Goal: Task Accomplishment & Management: Manage account settings

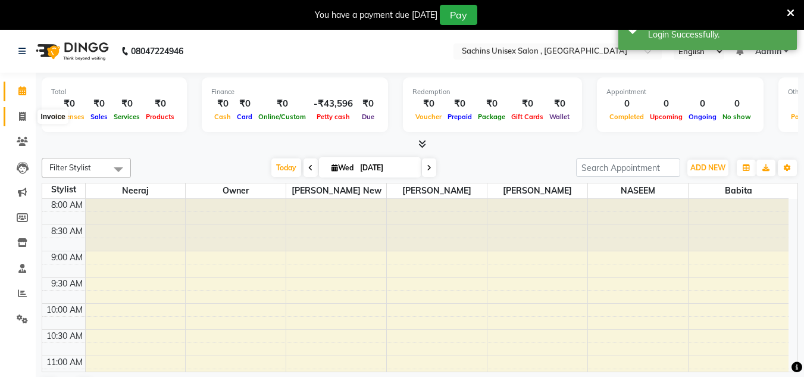
click at [29, 116] on span at bounding box center [22, 117] width 21 height 14
select select "6840"
select select "service"
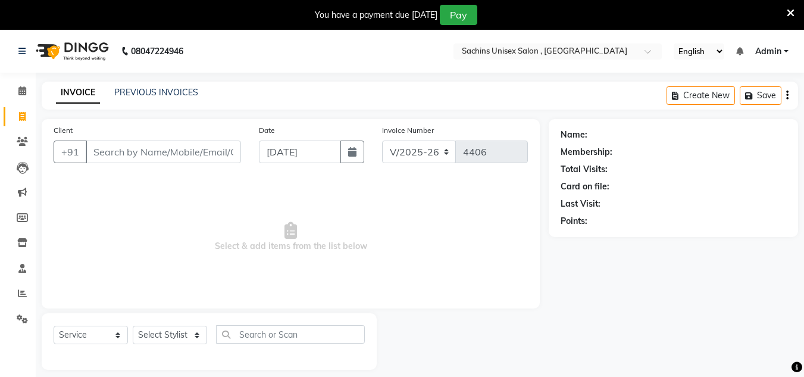
click at [176, 83] on div "INVOICE PREVIOUS INVOICES Create New Save" at bounding box center [420, 96] width 756 height 28
click at [176, 95] on link "PREVIOUS INVOICES" at bounding box center [156, 92] width 84 height 11
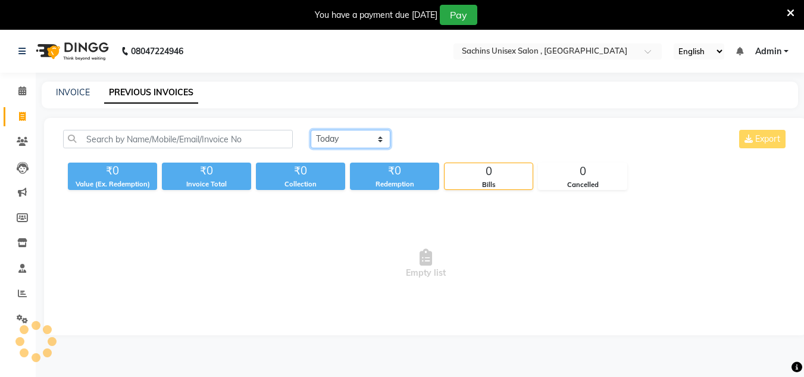
click at [325, 139] on select "[DATE] [DATE] Custom Range" at bounding box center [351, 139] width 80 height 18
select select "[DATE]"
click at [311, 130] on select "[DATE] [DATE] Custom Range" at bounding box center [351, 139] width 80 height 18
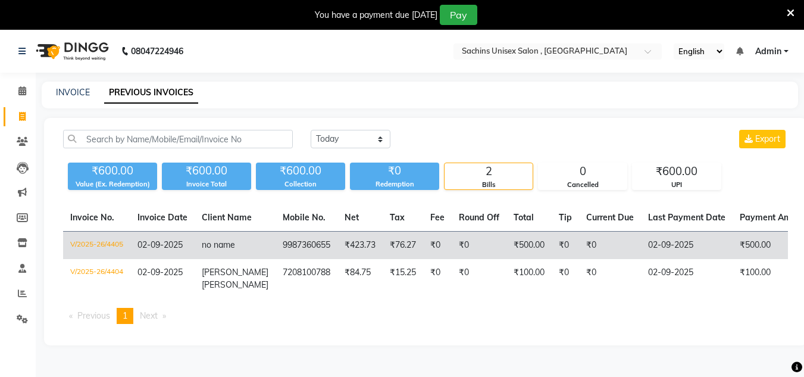
click at [480, 246] on td "₹0" at bounding box center [479, 245] width 55 height 28
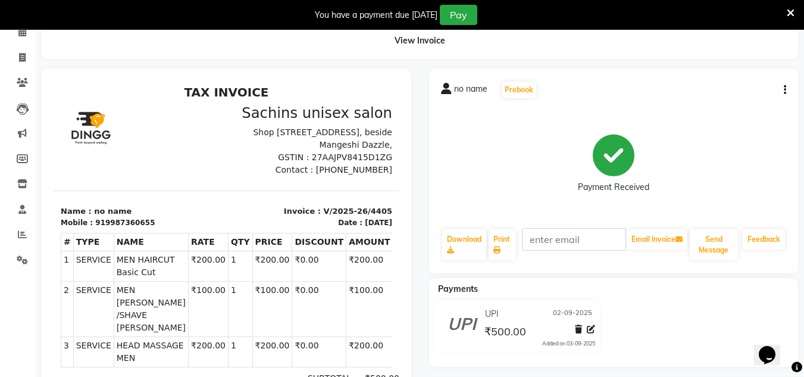
scroll to position [59, 0]
click at [785, 90] on icon "button" at bounding box center [785, 89] width 2 height 1
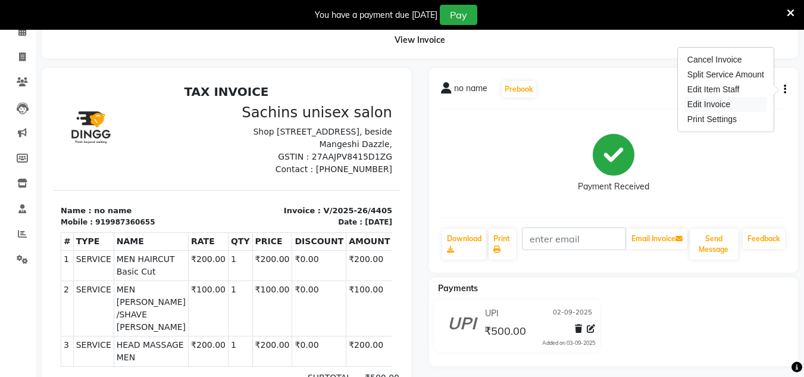
click at [713, 108] on div "Edit Invoice" at bounding box center [726, 104] width 82 height 15
select select "service"
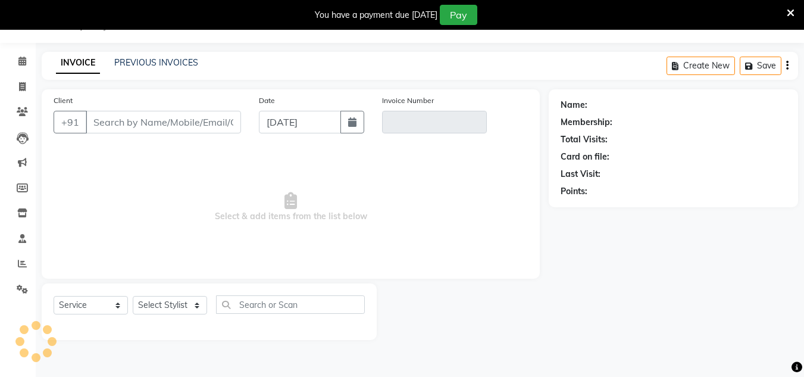
scroll to position [30, 0]
type input "9987360655"
type input "V/2025-26/4405"
select select "1: Object"
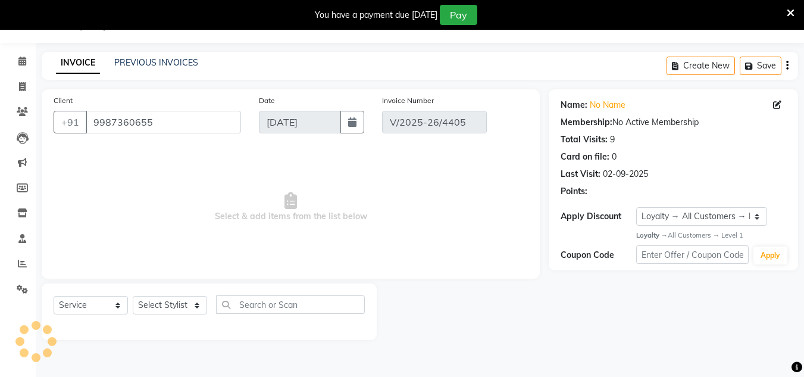
type input "02-09-2025"
select select "select"
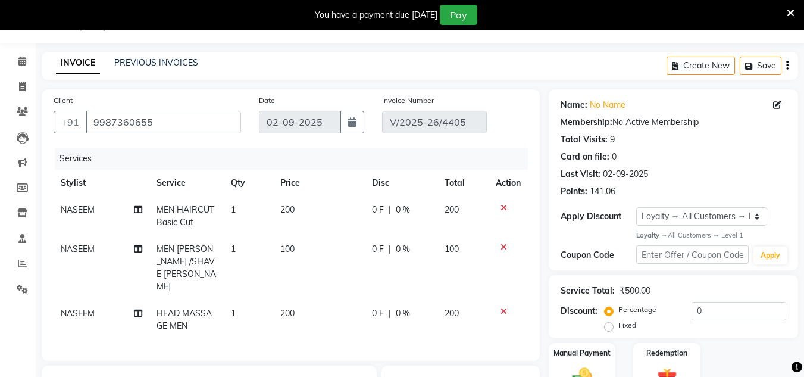
click at [502, 245] on icon at bounding box center [503, 247] width 7 height 8
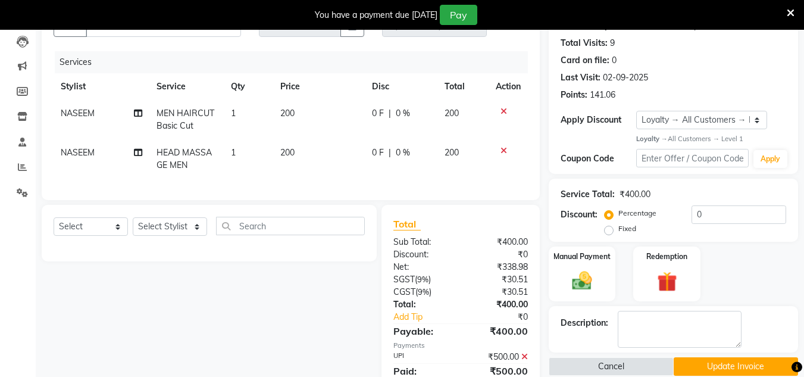
scroll to position [208, 0]
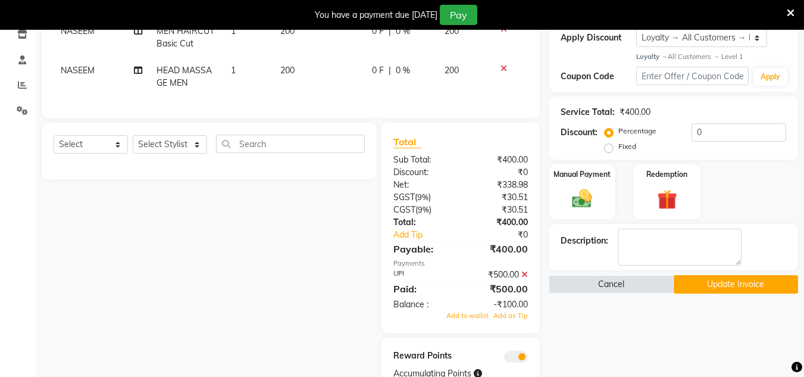
click at [707, 281] on button "Update Invoice" at bounding box center [736, 284] width 124 height 18
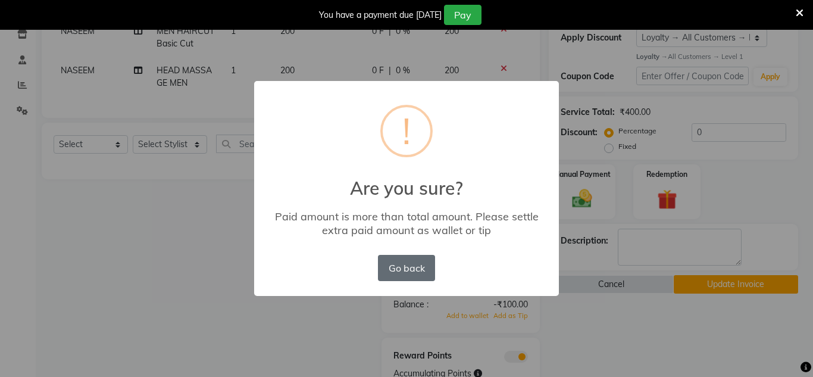
click at [427, 269] on button "Go back" at bounding box center [406, 268] width 57 height 26
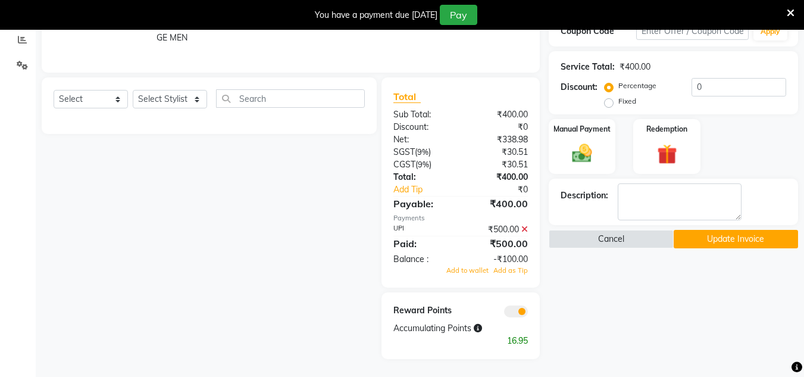
scroll to position [262, 0]
click at [587, 148] on img at bounding box center [581, 154] width 33 height 24
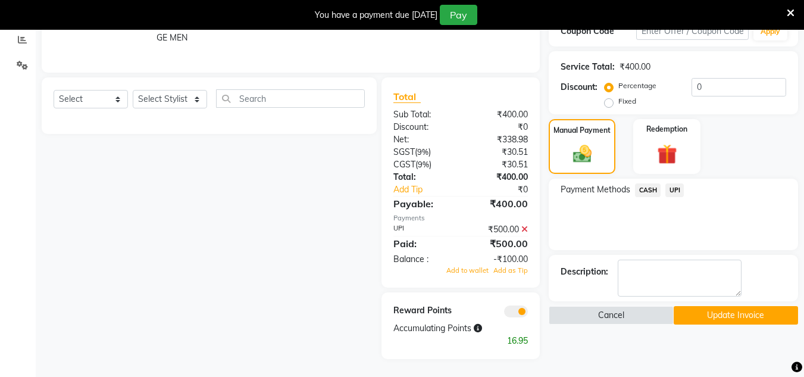
click at [682, 183] on span "UPI" at bounding box center [674, 190] width 18 height 14
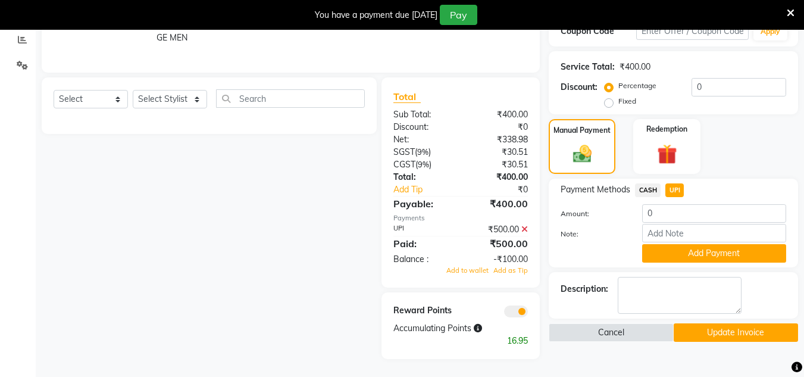
click at [527, 228] on icon at bounding box center [524, 229] width 7 height 8
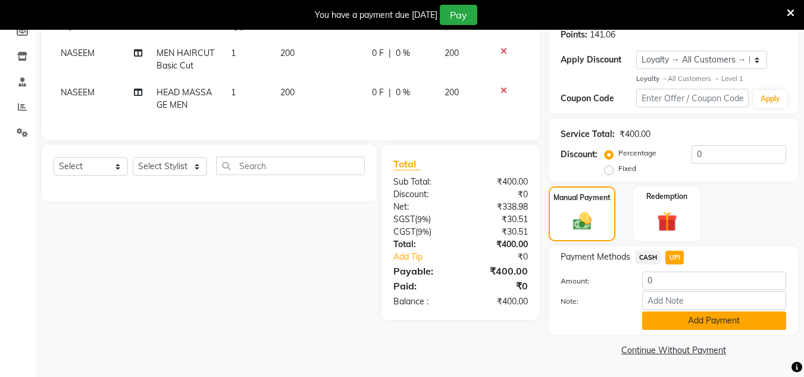
click at [691, 317] on button "Add Payment" at bounding box center [714, 320] width 144 height 18
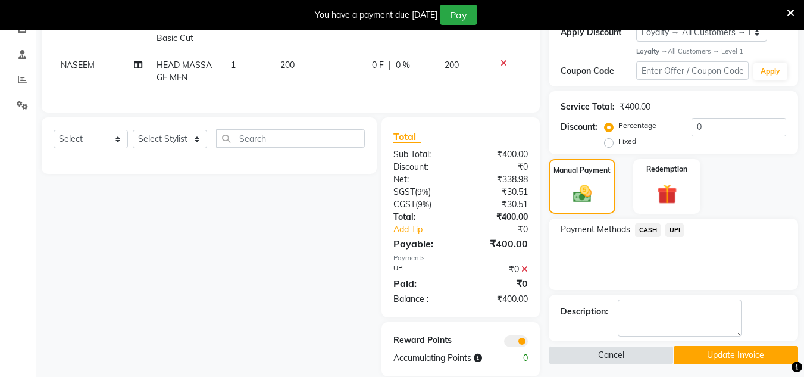
scroll to position [240, 0]
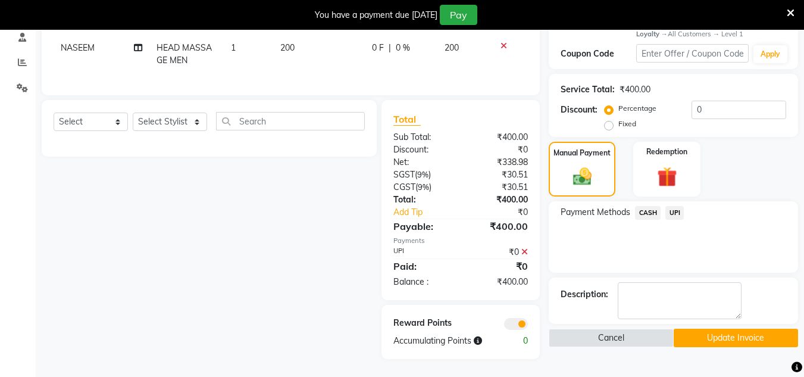
click at [716, 333] on button "Update Invoice" at bounding box center [736, 337] width 124 height 18
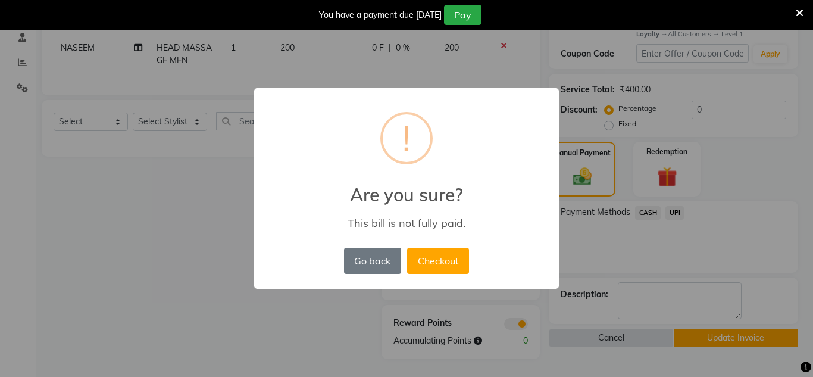
click at [609, 253] on div "× ! Are you sure? This bill is not fully paid. Go back No Checkout" at bounding box center [406, 188] width 813 height 377
click at [391, 261] on button "Go back" at bounding box center [372, 261] width 57 height 26
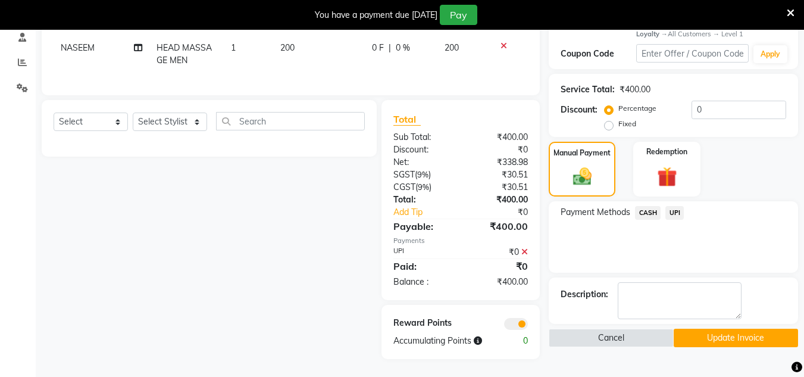
click at [524, 253] on icon at bounding box center [524, 252] width 7 height 8
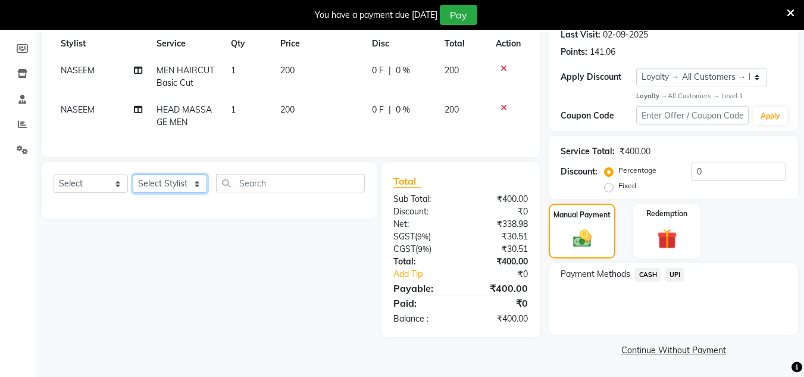
click at [186, 189] on select "Select Stylist [PERSON_NAME] new [PERSON_NAME] [PERSON_NAME] [PERSON_NAME] Owne…" at bounding box center [170, 183] width 74 height 18
select select "88197"
click at [133, 183] on select "Select Stylist [PERSON_NAME] new [PERSON_NAME] [PERSON_NAME] [PERSON_NAME] Owne…" at bounding box center [170, 183] width 74 height 18
click at [675, 271] on span "UPI" at bounding box center [674, 275] width 18 height 14
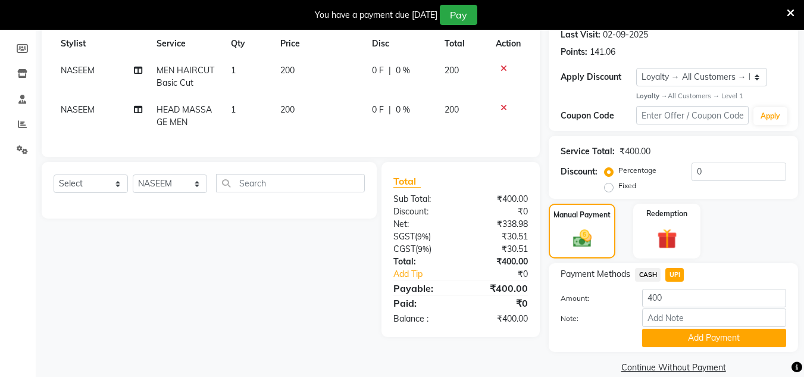
scroll to position [186, 0]
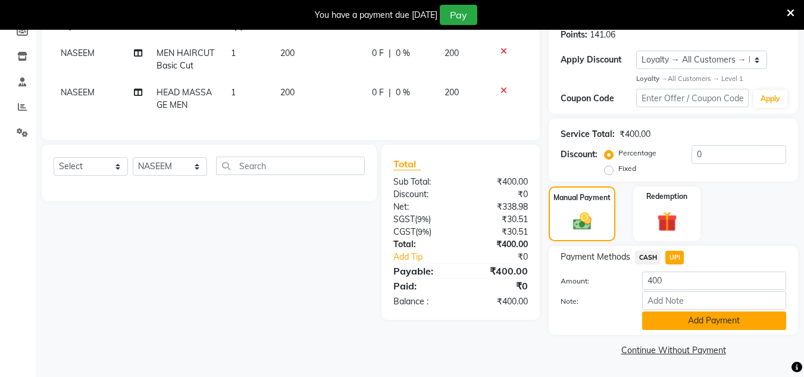
click at [684, 312] on button "Add Payment" at bounding box center [714, 320] width 144 height 18
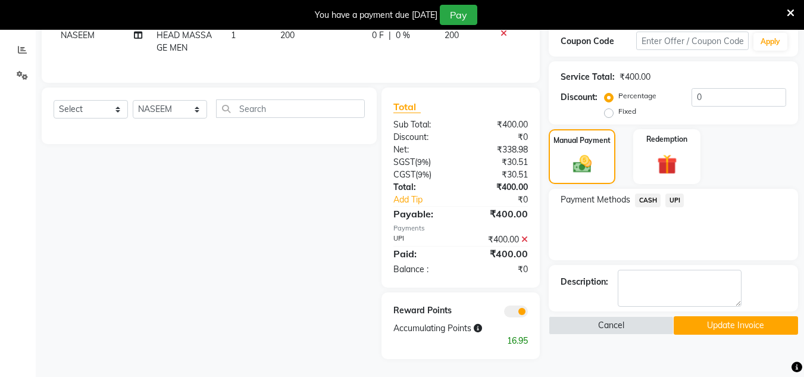
scroll to position [252, 0]
click at [705, 318] on button "Update Invoice" at bounding box center [736, 325] width 124 height 18
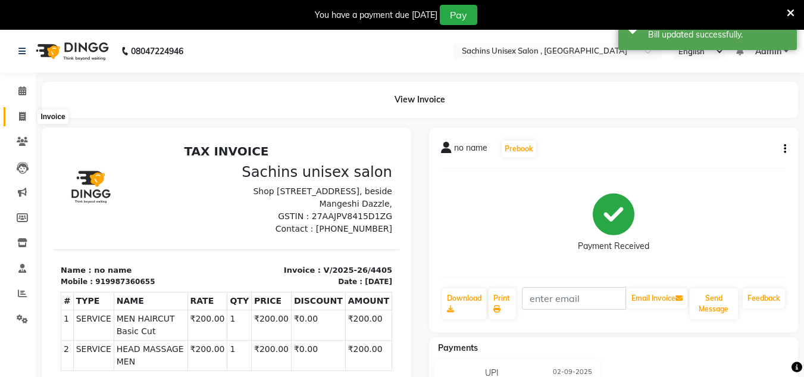
click at [20, 123] on span at bounding box center [22, 117] width 21 height 14
select select "6840"
select select "service"
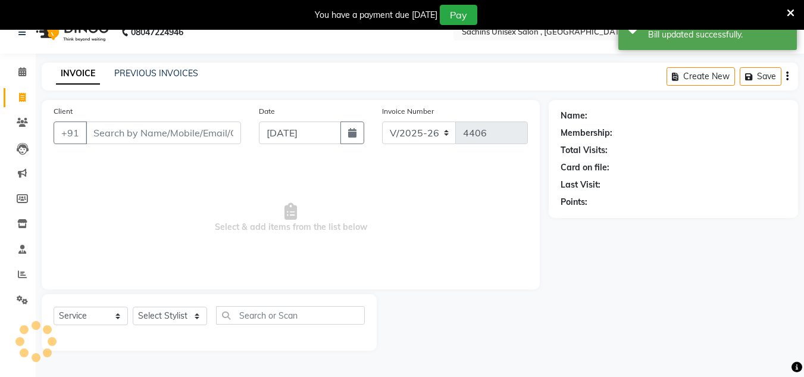
scroll to position [30, 0]
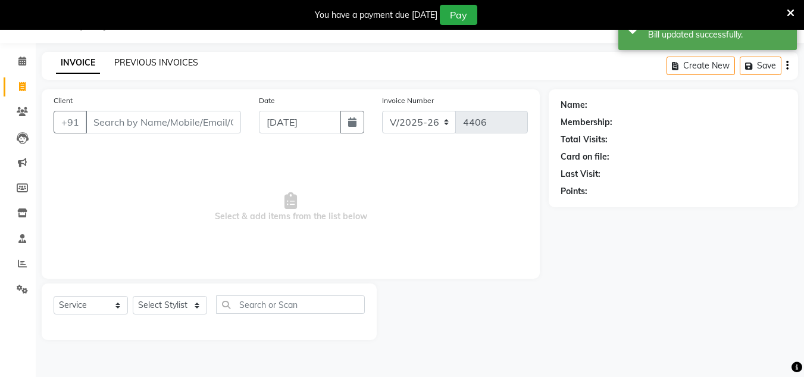
click at [184, 66] on link "PREVIOUS INVOICES" at bounding box center [156, 62] width 84 height 11
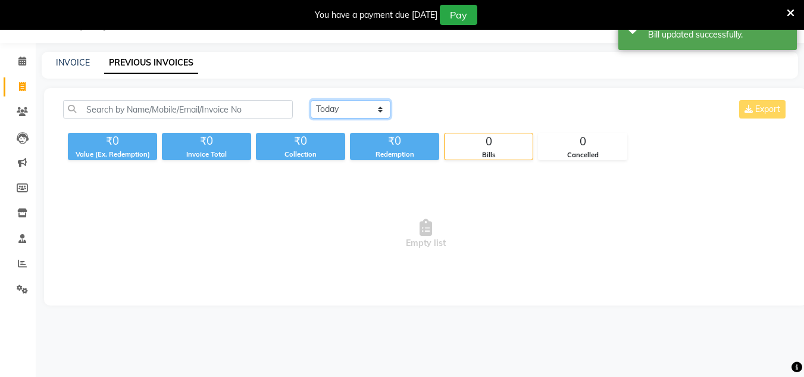
click at [362, 104] on select "[DATE] [DATE] Custom Range" at bounding box center [351, 109] width 80 height 18
select select "[DATE]"
click at [311, 100] on select "[DATE] [DATE] Custom Range" at bounding box center [351, 109] width 80 height 18
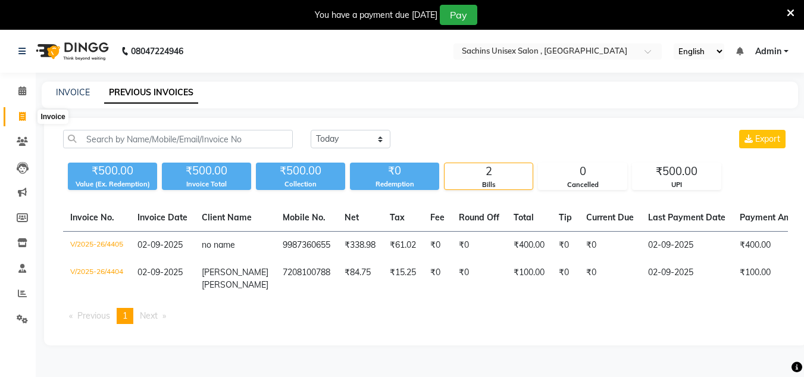
click at [21, 117] on icon at bounding box center [22, 116] width 7 height 9
select select "6840"
select select "service"
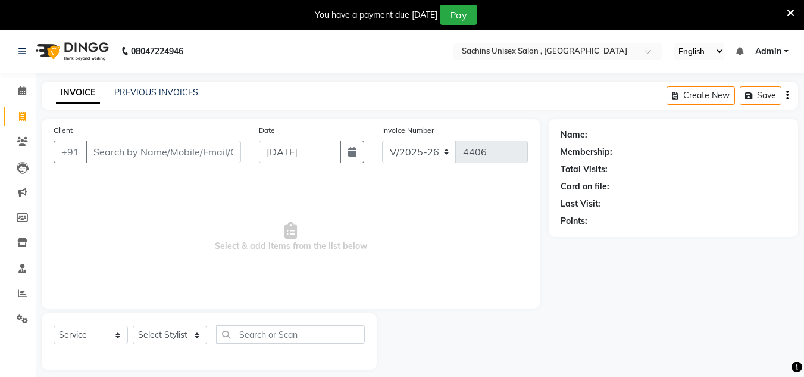
click at [766, 51] on span "Admin" at bounding box center [768, 51] width 26 height 12
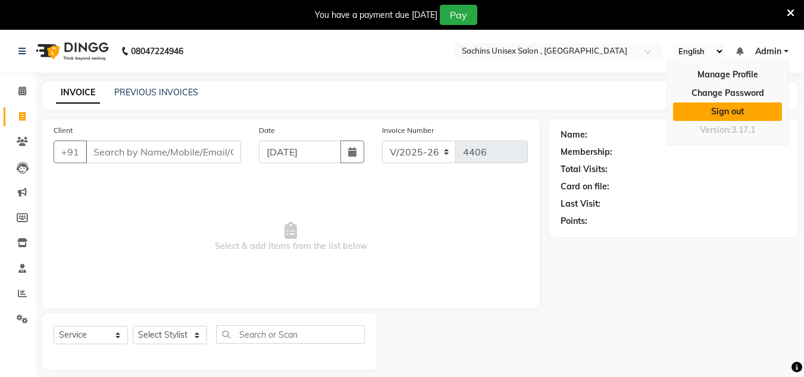
click at [744, 106] on link "Sign out" at bounding box center [727, 111] width 109 height 18
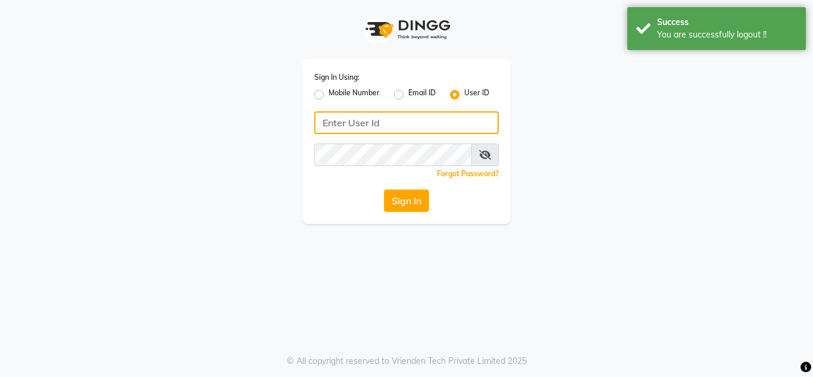
type input "sachins"
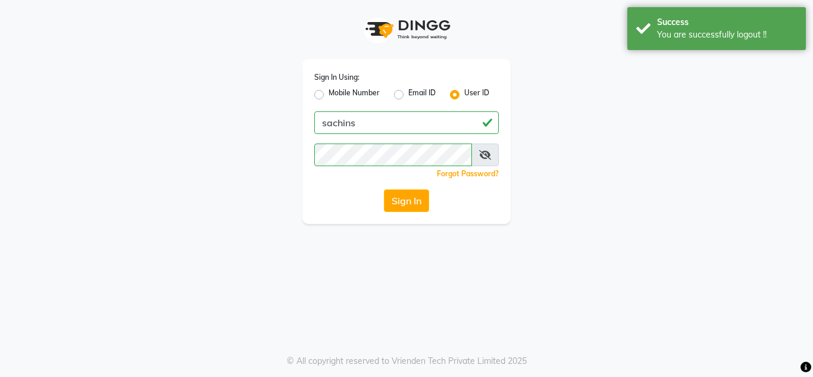
click at [344, 93] on label "Mobile Number" at bounding box center [353, 94] width 51 height 14
click at [336, 93] on input "Mobile Number" at bounding box center [332, 91] width 8 height 8
radio input "true"
radio input "false"
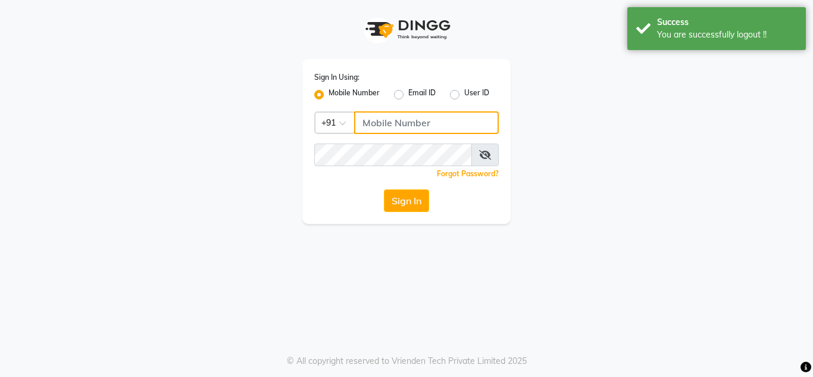
click at [397, 119] on input "Username" at bounding box center [426, 122] width 145 height 23
type input "7710840305"
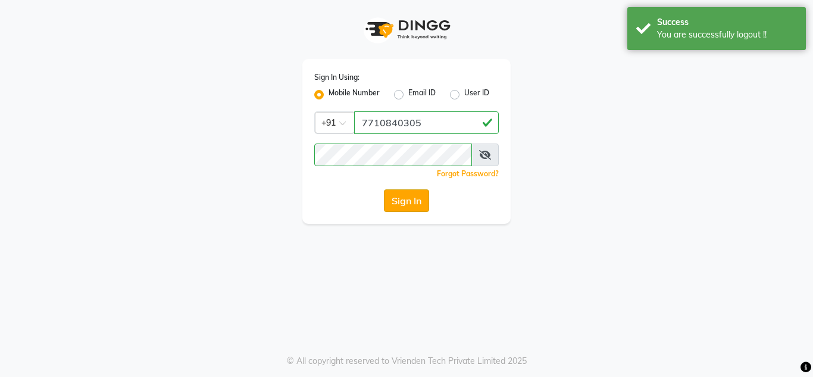
click at [411, 203] on button "Sign In" at bounding box center [406, 200] width 45 height 23
